Goal: Transaction & Acquisition: Purchase product/service

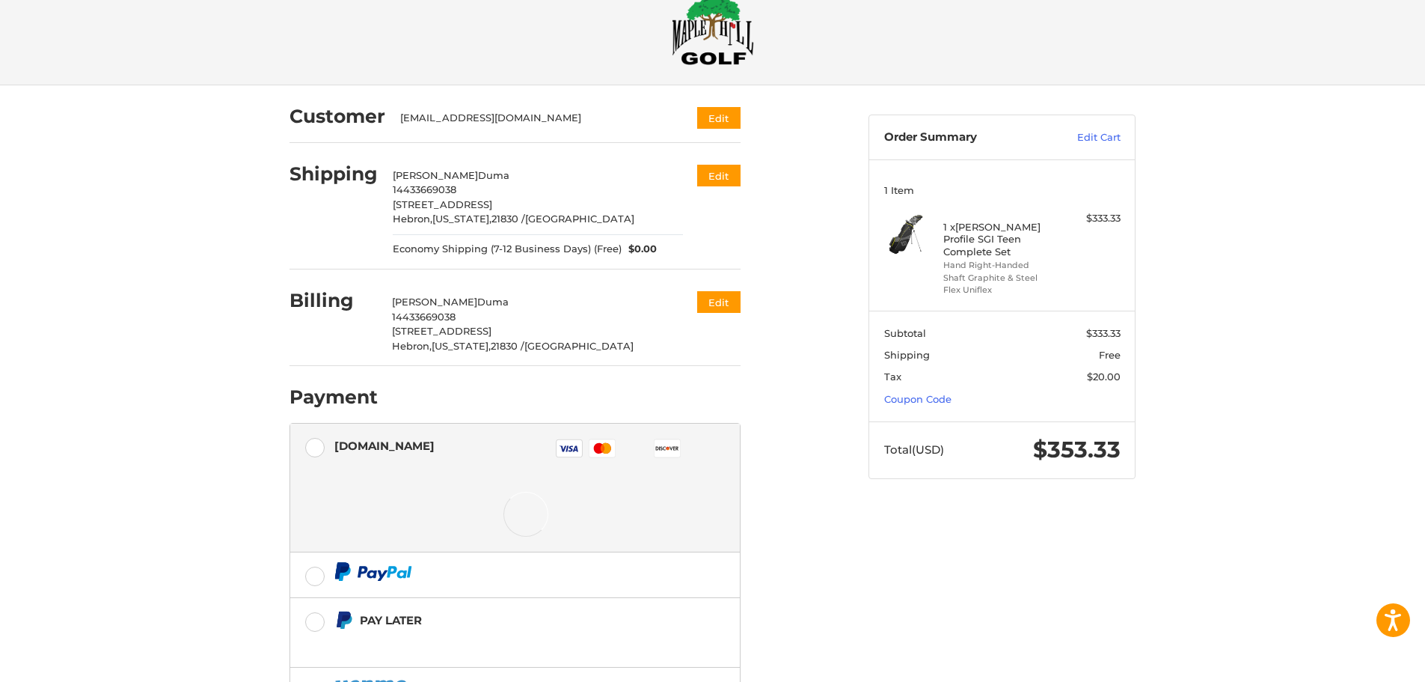
scroll to position [31, 0]
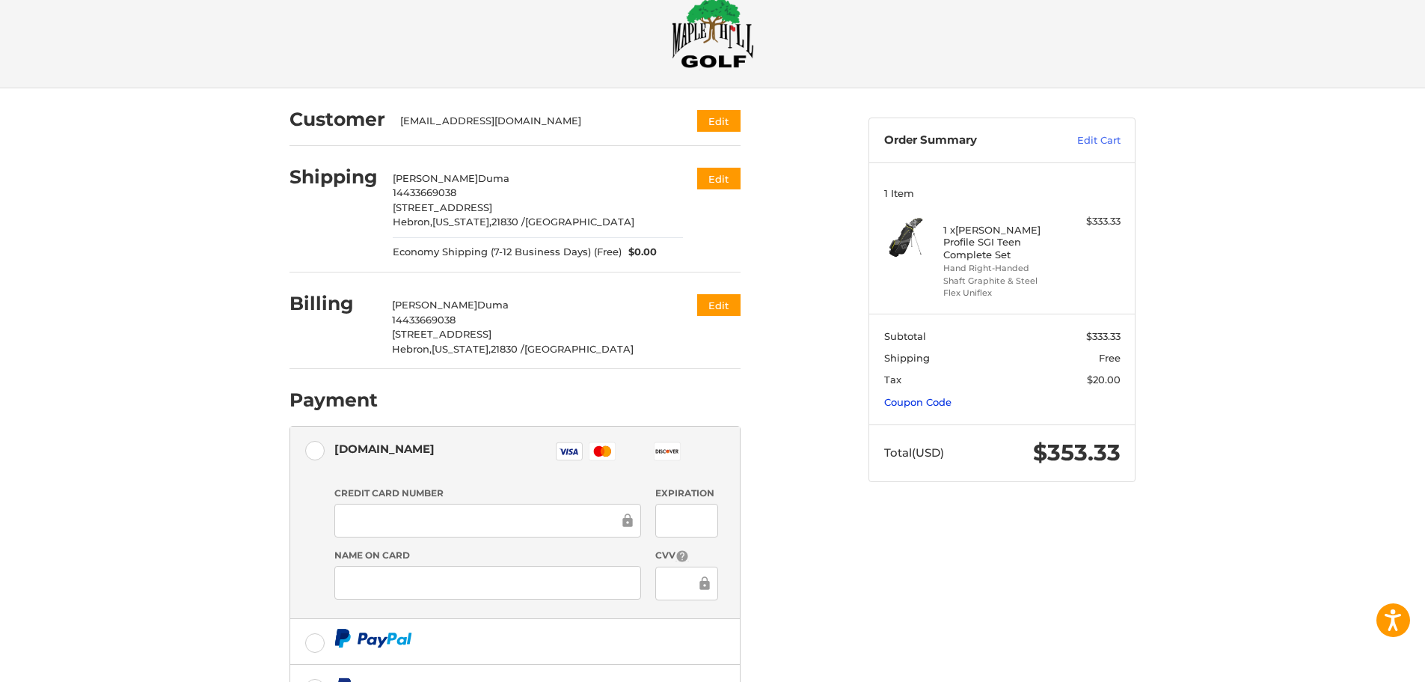
click at [904, 396] on link "Coupon Code" at bounding box center [917, 402] width 67 height 12
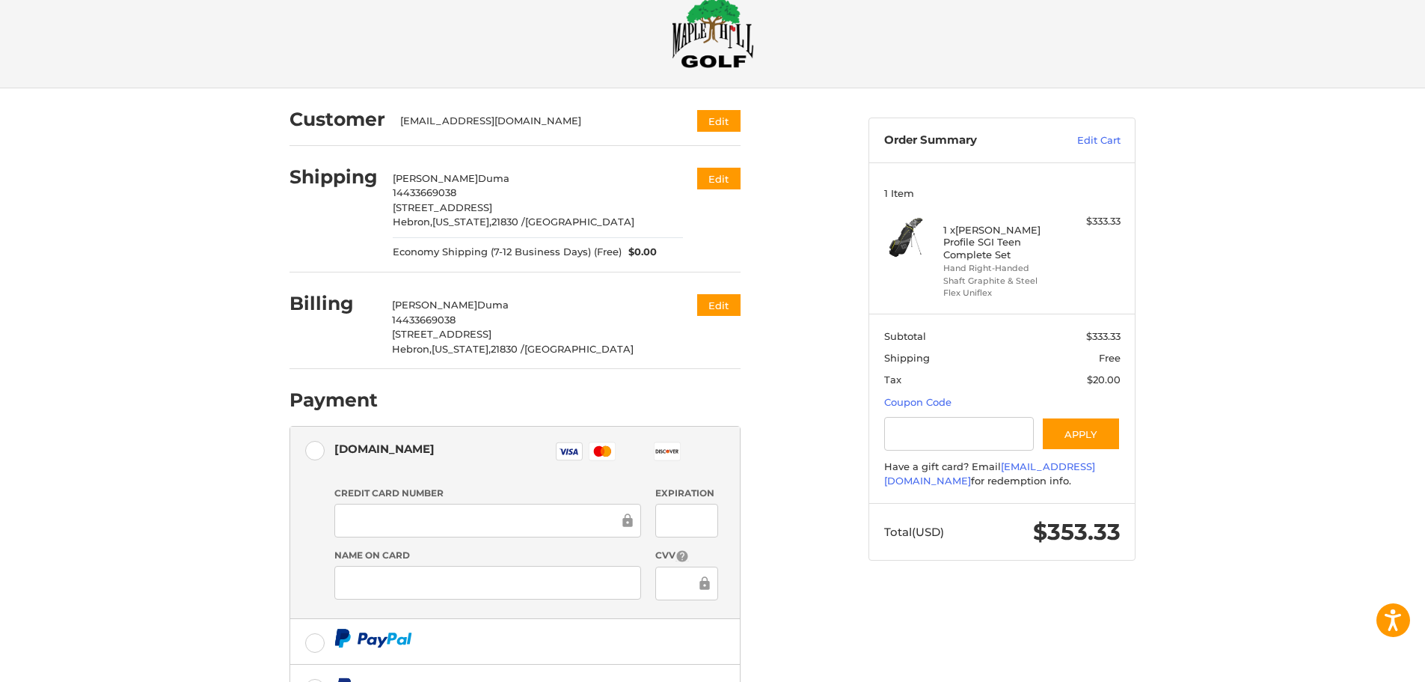
click at [945, 400] on section "Subtotal $333.33 Shipping Free Tax $20.00 Coupon Code Gift Certificate or Coupo…" at bounding box center [1002, 407] width 266 height 189
click at [948, 417] on input "Gift Certificate or Coupon Code" at bounding box center [959, 434] width 150 height 34
click at [943, 423] on input "Gift Certificate or Coupon Code" at bounding box center [959, 434] width 150 height 34
paste input "********"
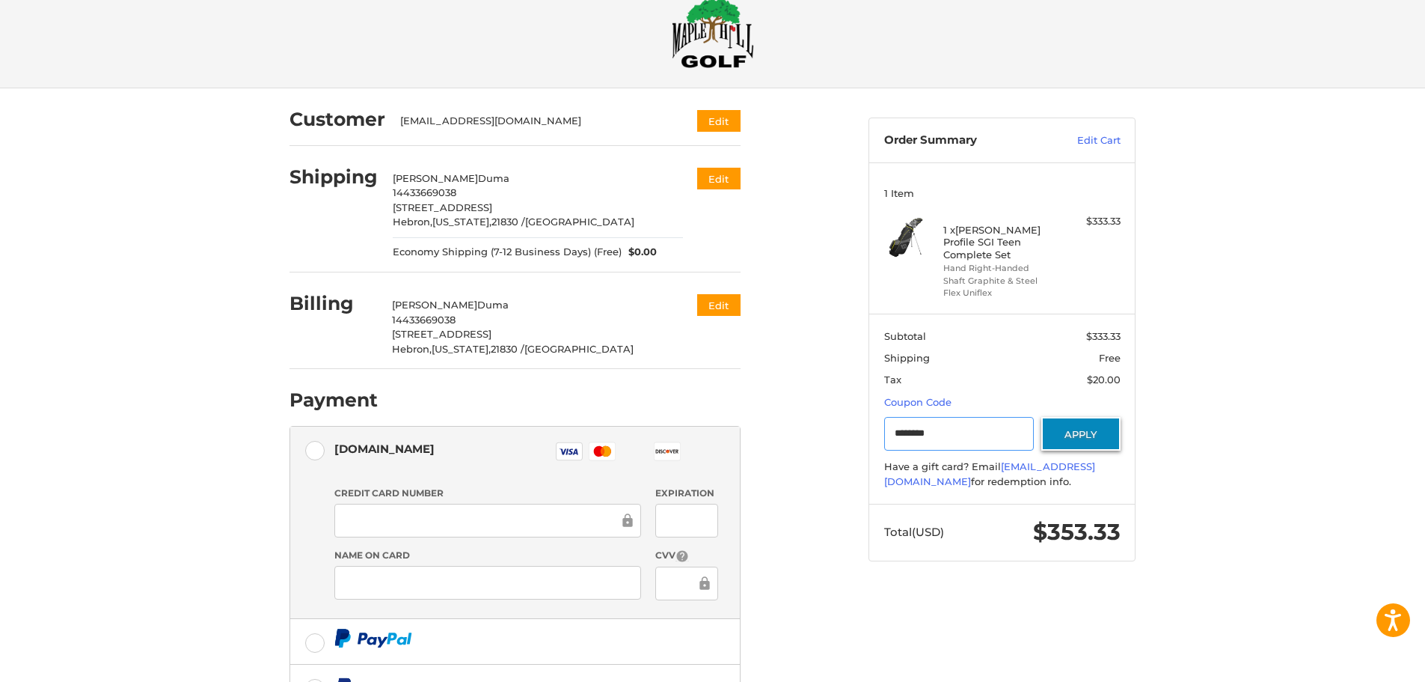
type input "********"
click at [1062, 417] on button "Apply" at bounding box center [1080, 434] width 79 height 34
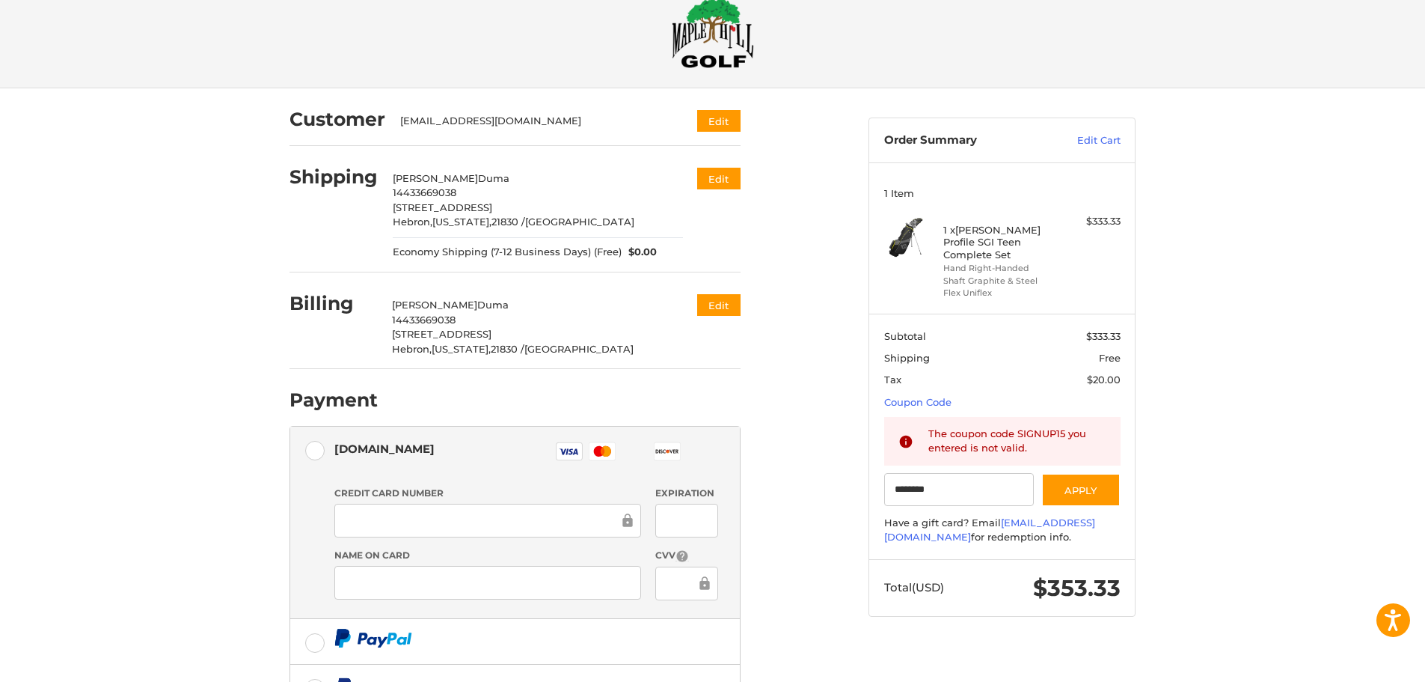
click at [1228, 411] on div "Customer [EMAIL_ADDRESS][DOMAIN_NAME] Edit Shipping [PERSON_NAME] 14433669038 2…" at bounding box center [712, 503] width 1425 height 830
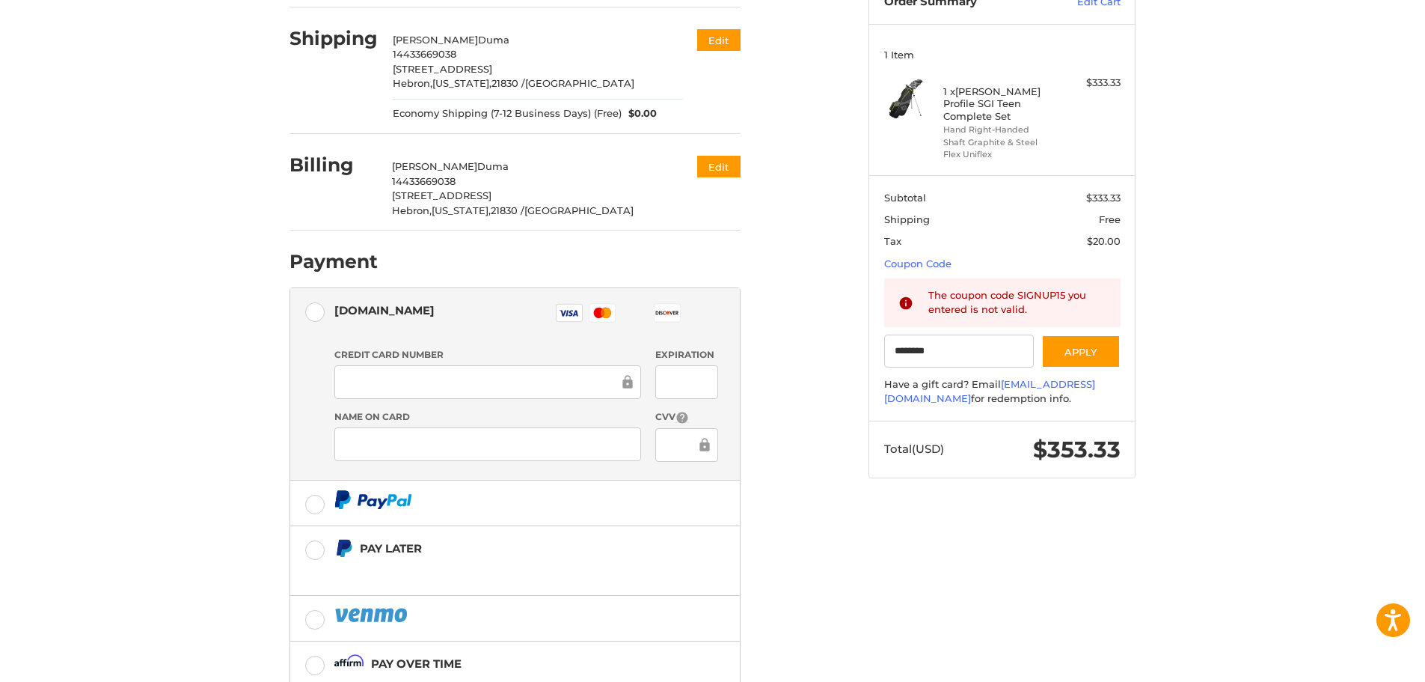
scroll to position [181, 0]
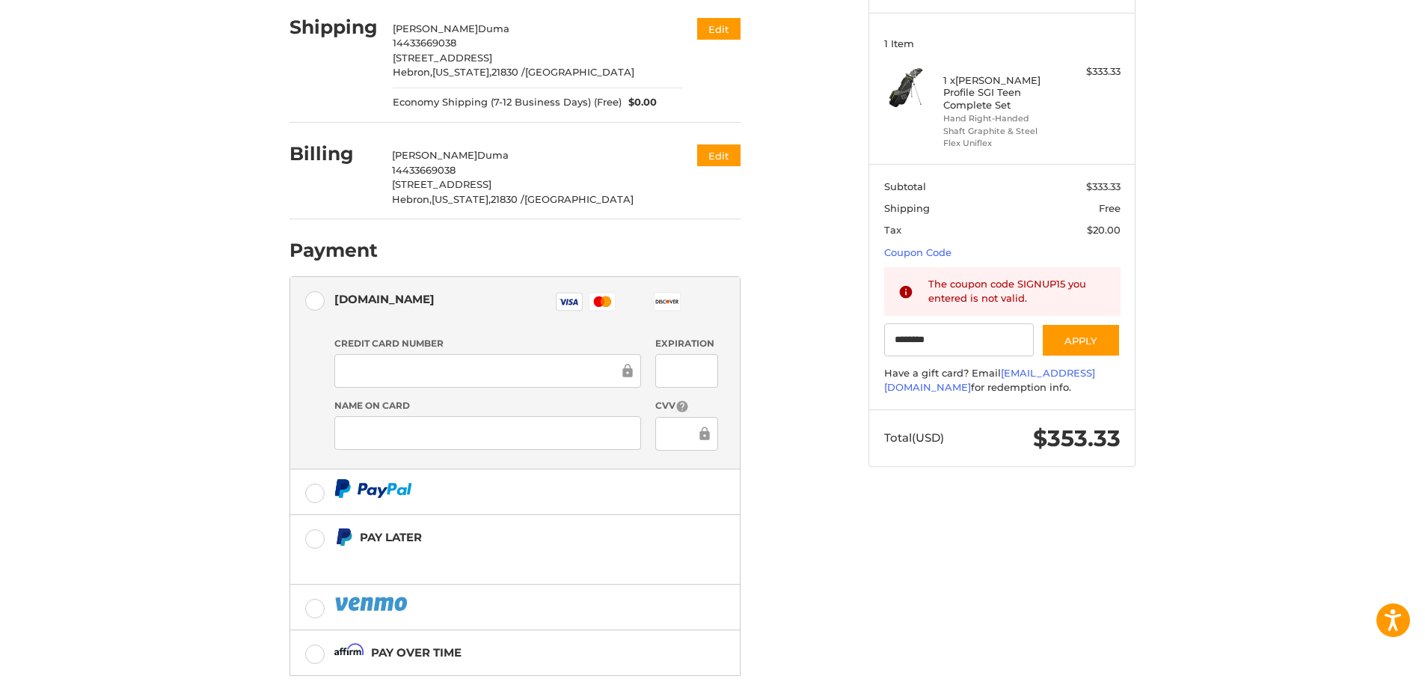
click at [384, 351] on div "Credit Card Number" at bounding box center [488, 363] width 322 height 52
click at [285, 288] on div "Customer [EMAIL_ADDRESS][DOMAIN_NAME] Edit Shipping [PERSON_NAME] 14433669038 2…" at bounding box center [567, 346] width 579 height 815
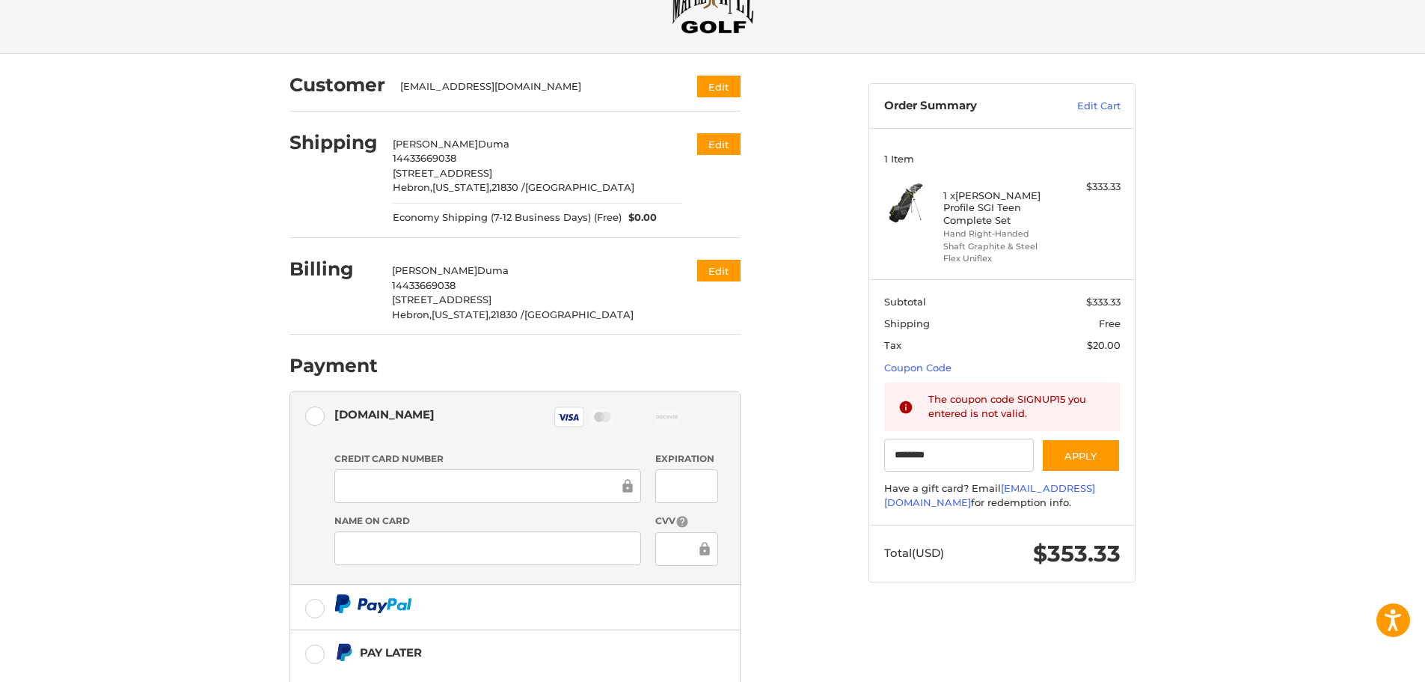
scroll to position [269, 0]
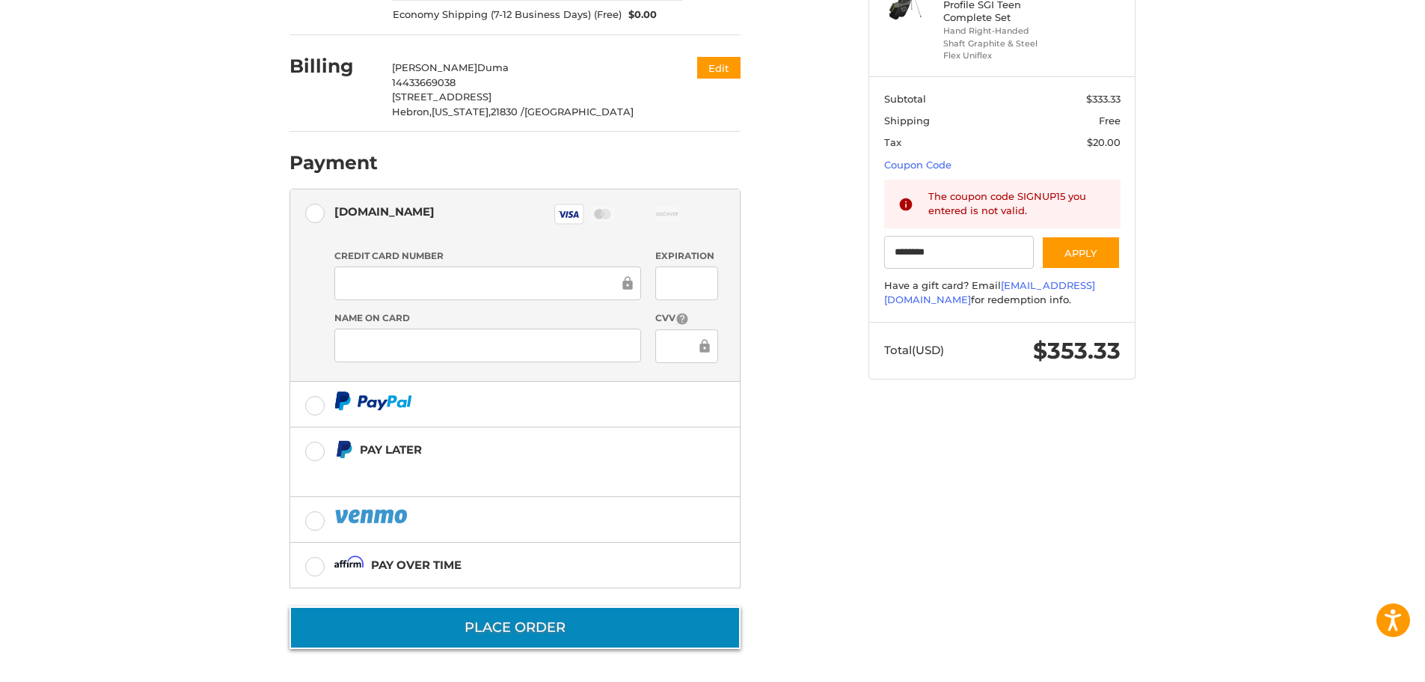
click at [519, 620] on button "Place Order" at bounding box center [515, 627] width 451 height 43
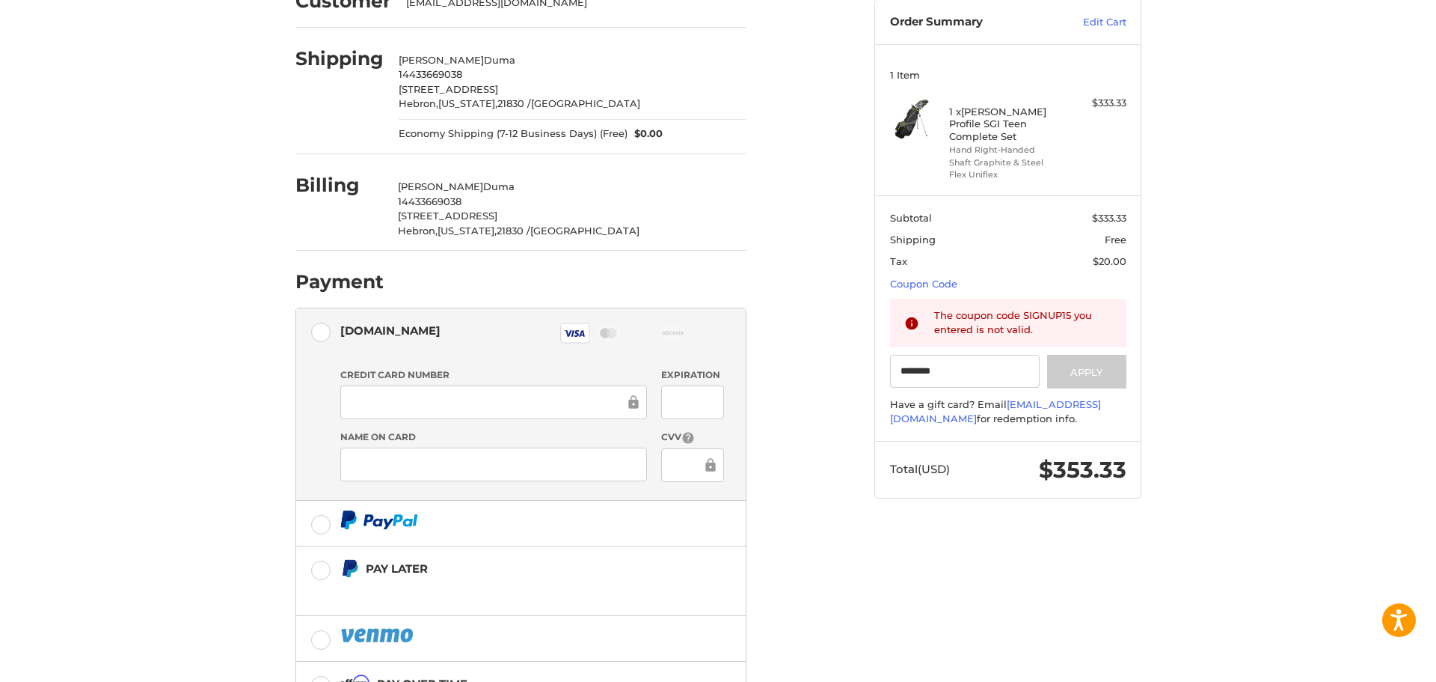
scroll to position [0, 0]
